Goal: Task Accomplishment & Management: Complete application form

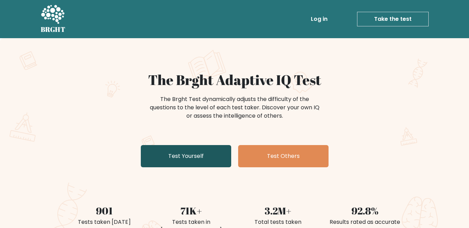
click at [195, 156] on link "Test Yourself" at bounding box center [186, 156] width 90 height 22
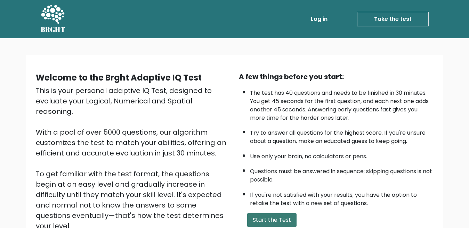
click at [267, 221] on button "Start the Test" at bounding box center [271, 220] width 49 height 14
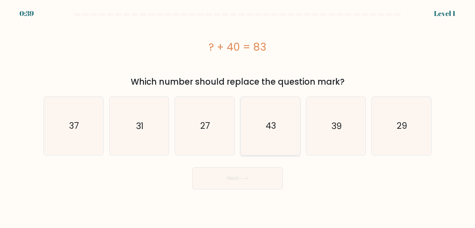
click at [270, 134] on icon "43" at bounding box center [270, 126] width 58 height 58
click at [238, 116] on input "d. 43" at bounding box center [237, 115] width 0 height 2
radio input "true"
click at [242, 178] on button "Next" at bounding box center [237, 178] width 90 height 22
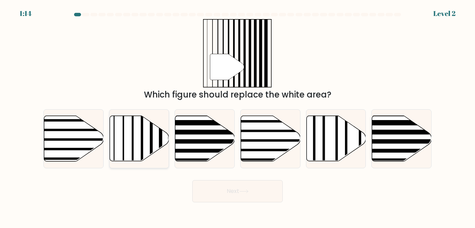
click at [154, 124] on icon at bounding box center [138, 139] width 59 height 46
click at [237, 116] on input "b." at bounding box center [237, 115] width 0 height 2
radio input "true"
click at [269, 187] on button "Next" at bounding box center [237, 191] width 90 height 22
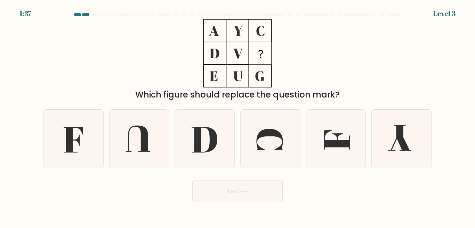
drag, startPoint x: 308, startPoint y: 144, endPoint x: 104, endPoint y: 155, distance: 203.9
click at [191, 148] on div "a. b. c. d." at bounding box center [237, 136] width 393 height 64
click at [322, 136] on icon at bounding box center [335, 139] width 58 height 58
click at [238, 116] on input "e." at bounding box center [237, 115] width 0 height 2
radio input "true"
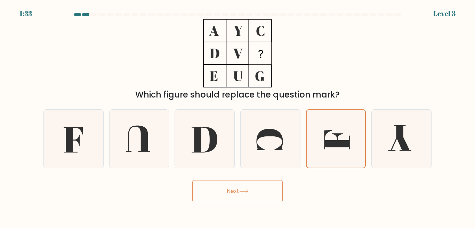
click at [247, 191] on icon at bounding box center [243, 192] width 9 height 4
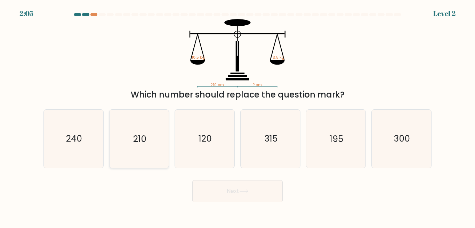
drag, startPoint x: 154, startPoint y: 120, endPoint x: 153, endPoint y: 128, distance: 8.5
click at [153, 122] on icon "210" at bounding box center [139, 139] width 58 height 58
click at [237, 116] on input "b. 210" at bounding box center [237, 115] width 0 height 2
radio input "true"
click at [230, 195] on button "Next" at bounding box center [237, 191] width 90 height 22
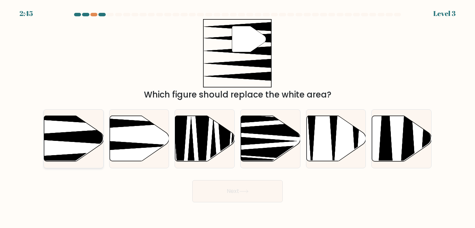
click at [74, 127] on icon at bounding box center [73, 139] width 59 height 46
click at [237, 116] on input "a." at bounding box center [237, 115] width 0 height 2
radio input "true"
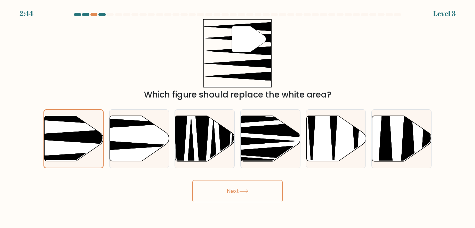
click at [215, 195] on button "Next" at bounding box center [237, 191] width 90 height 22
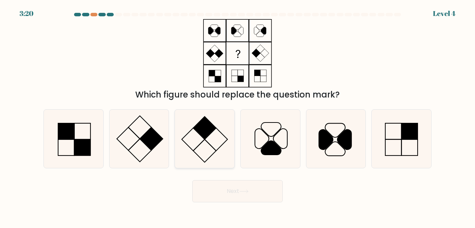
click at [198, 128] on rect at bounding box center [204, 128] width 23 height 23
click at [237, 116] on input "c." at bounding box center [237, 115] width 0 height 2
radio input "true"
click at [74, 128] on rect at bounding box center [66, 131] width 16 height 16
click at [237, 116] on input "a." at bounding box center [237, 115] width 0 height 2
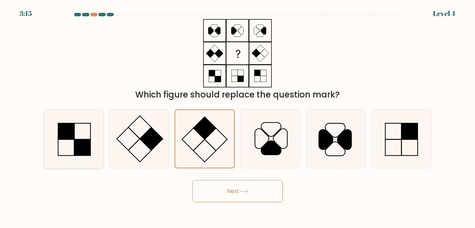
radio input "true"
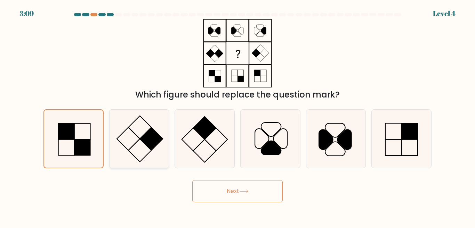
drag, startPoint x: 142, startPoint y: 139, endPoint x: 148, endPoint y: 147, distance: 10.3
click at [145, 144] on icon at bounding box center [139, 139] width 58 height 58
click at [237, 116] on input "b." at bounding box center [237, 115] width 0 height 2
radio input "true"
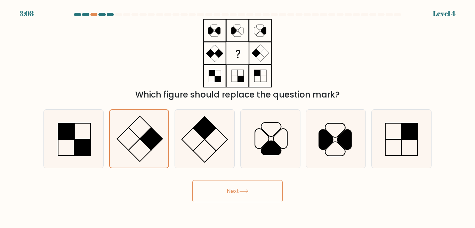
click at [214, 182] on button "Next" at bounding box center [237, 191] width 90 height 22
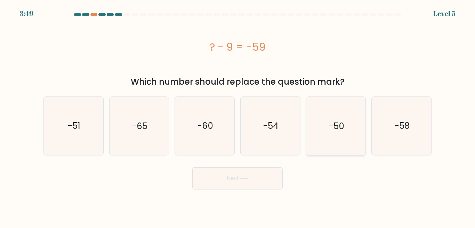
click at [324, 135] on icon "-50" at bounding box center [335, 126] width 58 height 58
click at [238, 116] on input "e. -50" at bounding box center [237, 115] width 0 height 2
radio input "true"
click at [230, 172] on button "Next" at bounding box center [237, 178] width 90 height 22
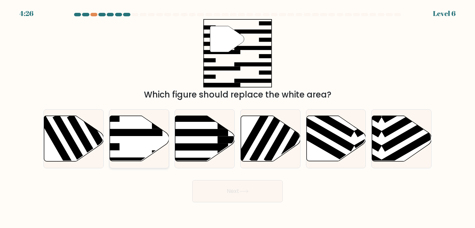
click at [140, 139] on icon at bounding box center [138, 139] width 59 height 46
click at [237, 116] on input "b." at bounding box center [237, 115] width 0 height 2
radio input "true"
click at [232, 188] on button "Next" at bounding box center [237, 191] width 90 height 22
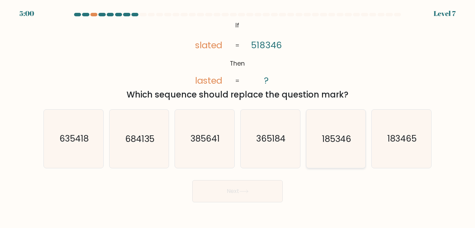
drag, startPoint x: 360, startPoint y: 133, endPoint x: 347, endPoint y: 130, distance: 12.9
click at [353, 131] on icon "185346" at bounding box center [335, 139] width 58 height 58
click at [238, 116] on input "e. 185346" at bounding box center [237, 115] width 0 height 2
radio input "true"
click at [228, 185] on button "Next" at bounding box center [237, 191] width 90 height 22
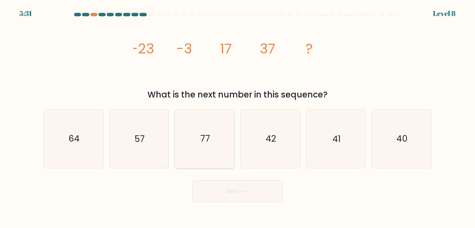
drag, startPoint x: 140, startPoint y: 138, endPoint x: 186, endPoint y: 161, distance: 51.1
click at [141, 140] on text "57" at bounding box center [139, 139] width 10 height 12
click at [237, 116] on input "b. 57" at bounding box center [237, 115] width 0 height 2
radio input "true"
click at [227, 199] on button "Next" at bounding box center [237, 191] width 90 height 22
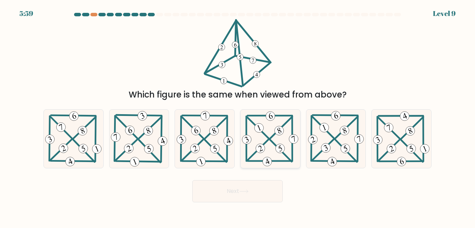
drag, startPoint x: 269, startPoint y: 147, endPoint x: 286, endPoint y: 158, distance: 19.8
click at [276, 151] on icon at bounding box center [269, 139] width 59 height 58
click at [238, 116] on input "d." at bounding box center [237, 115] width 0 height 2
radio input "true"
click at [265, 186] on button "Next" at bounding box center [237, 191] width 90 height 22
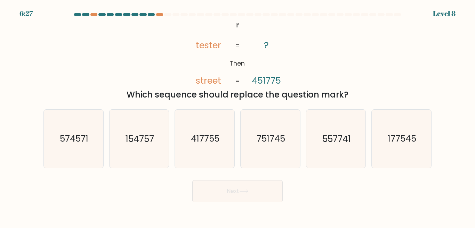
drag, startPoint x: 186, startPoint y: 163, endPoint x: 246, endPoint y: 219, distance: 81.4
click at [208, 194] on form "If ?" at bounding box center [237, 108] width 475 height 190
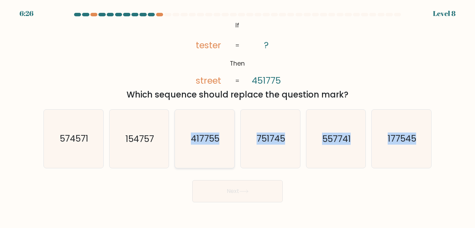
click at [207, 153] on icon "417755" at bounding box center [204, 139] width 58 height 58
click at [237, 116] on input "c. 417755" at bounding box center [237, 115] width 0 height 2
radio input "true"
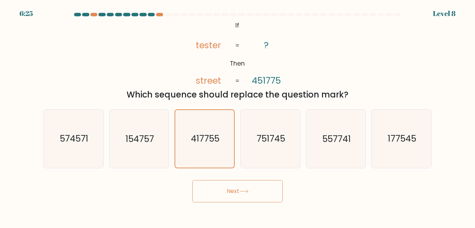
click at [239, 198] on button "Next" at bounding box center [237, 191] width 90 height 22
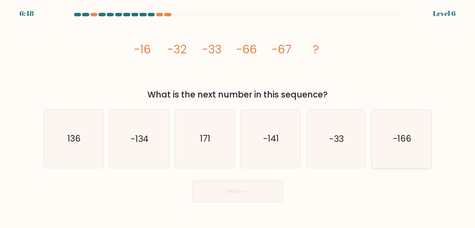
click at [411, 137] on icon "-166" at bounding box center [401, 139] width 58 height 58
click at [238, 116] on input "f. -166" at bounding box center [237, 115] width 0 height 2
radio input "true"
click at [228, 198] on button "Next" at bounding box center [237, 191] width 90 height 22
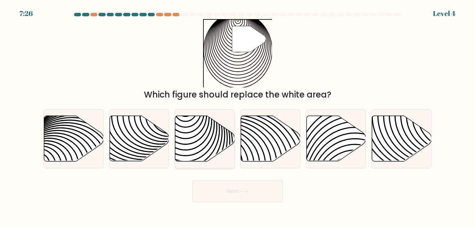
click at [213, 116] on icon at bounding box center [186, 165] width 120 height 120
click at [237, 116] on input "c." at bounding box center [237, 115] width 0 height 2
radio input "true"
click at [225, 191] on button "Next" at bounding box center [237, 191] width 90 height 22
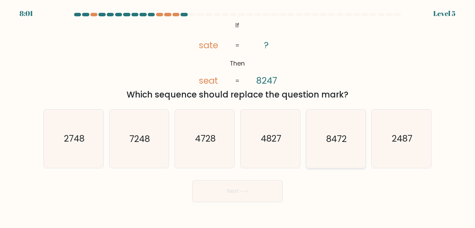
click at [339, 153] on icon "8472" at bounding box center [335, 139] width 58 height 58
click at [238, 116] on input "e. 8472" at bounding box center [237, 115] width 0 height 2
radio input "true"
click at [256, 193] on button "Next" at bounding box center [237, 191] width 90 height 22
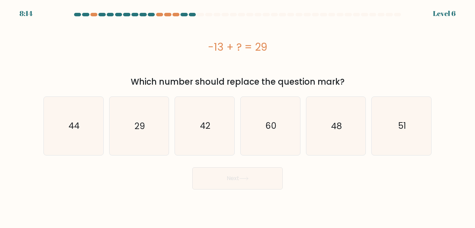
drag, startPoint x: 210, startPoint y: 106, endPoint x: 229, endPoint y: 156, distance: 53.4
click at [229, 156] on form "a." at bounding box center [237, 101] width 475 height 177
click at [213, 126] on icon "42" at bounding box center [204, 126] width 58 height 58
click at [237, 116] on input "c. 42" at bounding box center [237, 115] width 0 height 2
radio input "true"
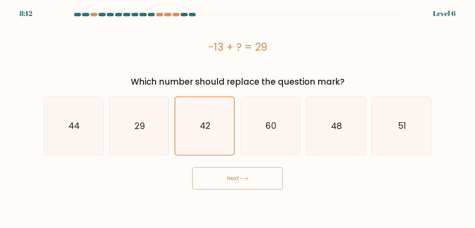
click at [236, 181] on button "Next" at bounding box center [237, 178] width 90 height 22
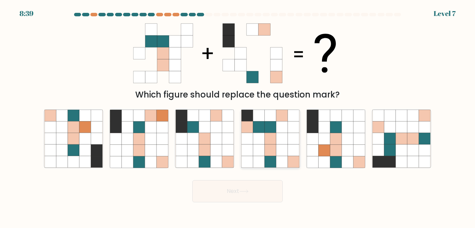
click at [271, 149] on icon at bounding box center [269, 150] width 11 height 11
click at [238, 116] on input "d." at bounding box center [237, 115] width 0 height 2
radio input "true"
click at [253, 198] on button "Next" at bounding box center [237, 191] width 90 height 22
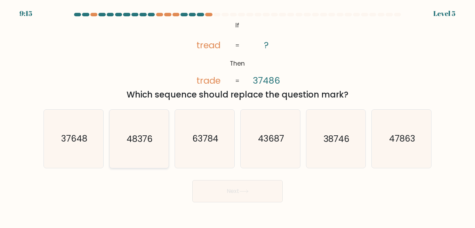
click at [147, 156] on icon "48376" at bounding box center [139, 139] width 58 height 58
click at [237, 116] on input "b. 48376" at bounding box center [237, 115] width 0 height 2
radio input "true"
click at [229, 193] on button "Next" at bounding box center [237, 191] width 90 height 22
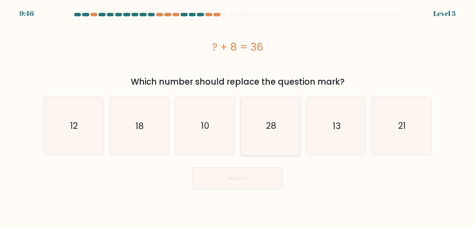
drag, startPoint x: 273, startPoint y: 144, endPoint x: 261, endPoint y: 130, distance: 18.3
click at [261, 130] on icon "28" at bounding box center [270, 126] width 58 height 58
click at [238, 116] on input "d. 28" at bounding box center [237, 115] width 0 height 2
radio input "true"
click at [247, 172] on button "Next" at bounding box center [237, 178] width 90 height 22
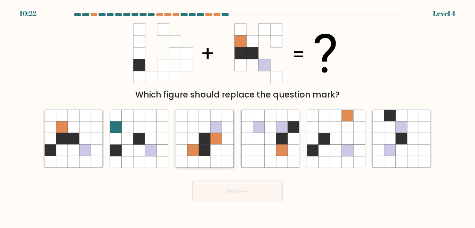
click at [225, 152] on icon at bounding box center [227, 150] width 11 height 11
click at [237, 116] on input "c." at bounding box center [237, 115] width 0 height 2
radio input "true"
click at [235, 193] on button "Next" at bounding box center [237, 191] width 90 height 22
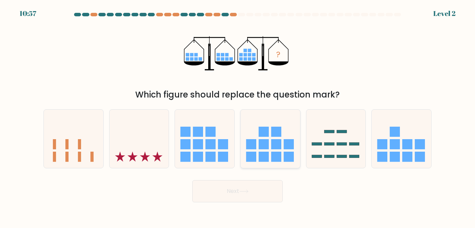
click at [263, 146] on rect at bounding box center [264, 144] width 10 height 10
click at [238, 116] on input "d." at bounding box center [237, 115] width 0 height 2
radio input "true"
click at [238, 199] on button "Next" at bounding box center [237, 191] width 90 height 22
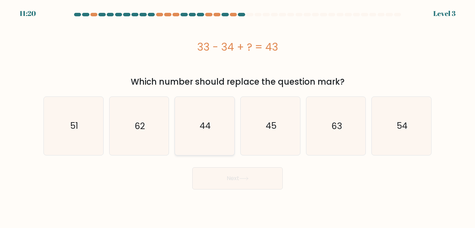
drag, startPoint x: 219, startPoint y: 123, endPoint x: 212, endPoint y: 152, distance: 29.9
click at [218, 124] on icon "44" at bounding box center [204, 126] width 58 height 58
click at [237, 116] on input "c. 44" at bounding box center [237, 115] width 0 height 2
radio input "true"
click at [222, 177] on button "Next" at bounding box center [237, 178] width 90 height 22
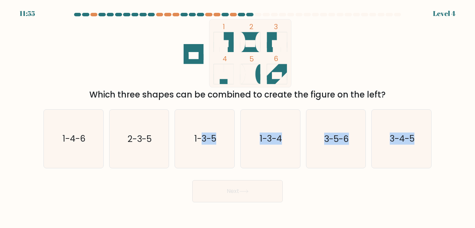
click at [235, 191] on form at bounding box center [237, 108] width 475 height 190
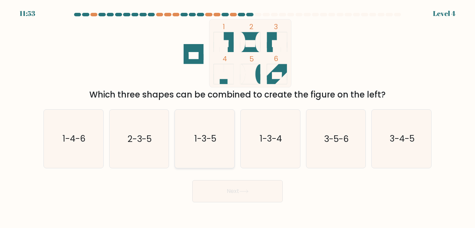
click at [193, 157] on icon "1-3-5" at bounding box center [204, 139] width 58 height 58
click at [237, 116] on input "c. 1-3-5" at bounding box center [237, 115] width 0 height 2
radio input "true"
click at [220, 193] on button "Next" at bounding box center [237, 191] width 90 height 22
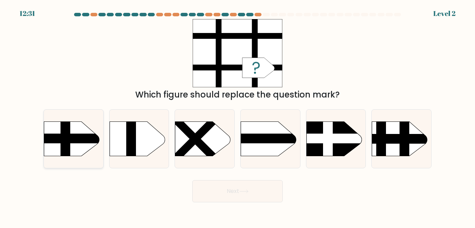
click at [67, 120] on div at bounding box center [73, 138] width 60 height 59
click at [237, 116] on input "a." at bounding box center [237, 115] width 0 height 2
radio input "true"
click at [231, 193] on button "Next" at bounding box center [237, 191] width 90 height 22
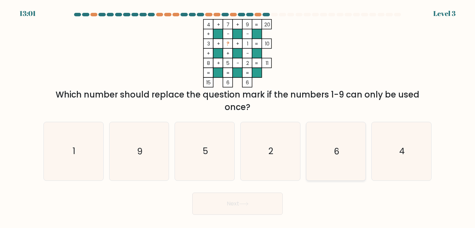
click at [322, 161] on icon "6" at bounding box center [335, 151] width 58 height 58
click at [238, 116] on input "e. 6" at bounding box center [237, 115] width 0 height 2
radio input "true"
click at [197, 202] on button "Next" at bounding box center [237, 204] width 90 height 22
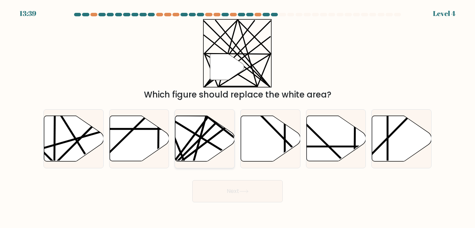
click at [194, 144] on line at bounding box center [223, 116] width 116 height 116
click at [237, 116] on input "c." at bounding box center [237, 115] width 0 height 2
radio input "true"
click at [218, 195] on button "Next" at bounding box center [237, 191] width 90 height 22
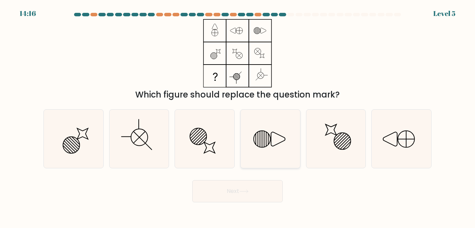
click at [282, 129] on icon at bounding box center [270, 139] width 58 height 58
click at [238, 116] on input "d." at bounding box center [237, 115] width 0 height 2
radio input "true"
drag, startPoint x: 390, startPoint y: 112, endPoint x: 363, endPoint y: 141, distance: 39.9
click at [391, 116] on icon at bounding box center [401, 139] width 58 height 58
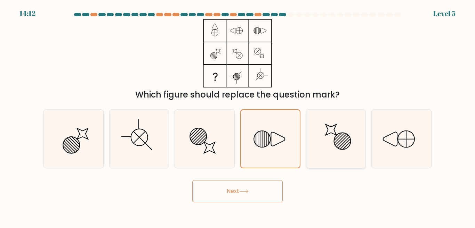
click at [238, 116] on input "f." at bounding box center [237, 115] width 0 height 2
radio input "true"
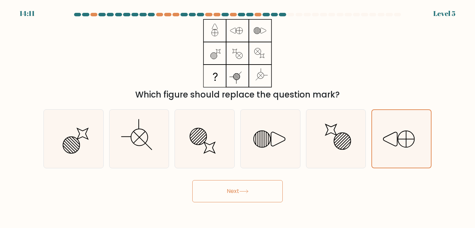
click at [256, 182] on button "Next" at bounding box center [237, 191] width 90 height 22
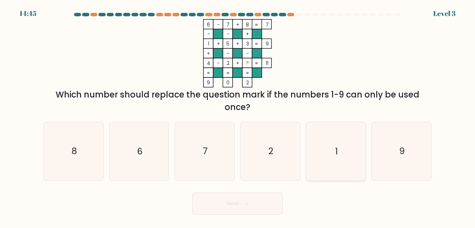
drag, startPoint x: 401, startPoint y: 158, endPoint x: 313, endPoint y: 176, distance: 89.3
click at [396, 157] on icon "9" at bounding box center [401, 151] width 58 height 58
click at [238, 116] on input "f. 9" at bounding box center [237, 115] width 0 height 2
radio input "true"
click at [266, 207] on button "Next" at bounding box center [237, 204] width 90 height 22
